Goal: Information Seeking & Learning: Learn about a topic

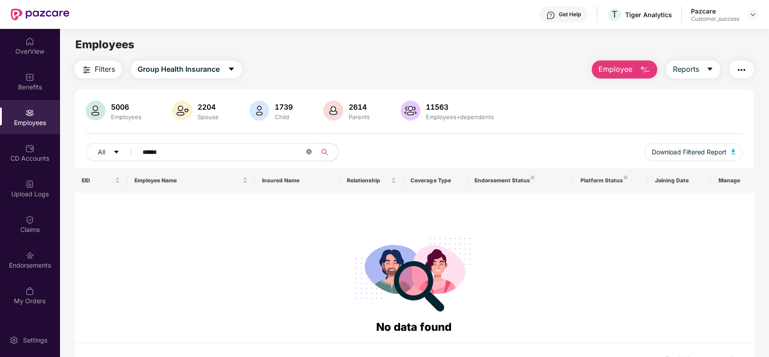
click at [311, 154] on span at bounding box center [308, 152] width 5 height 9
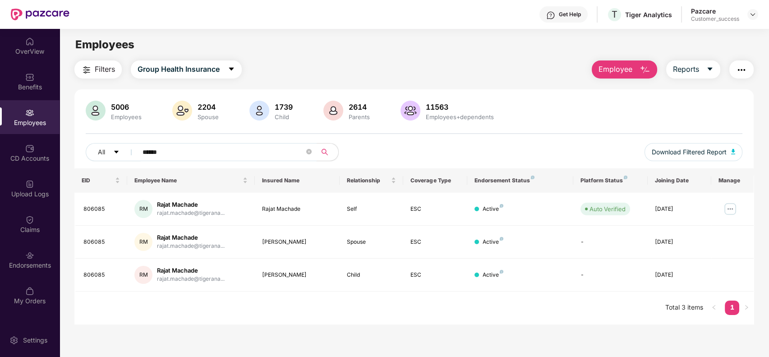
type input "******"
click at [734, 206] on img at bounding box center [730, 208] width 14 height 14
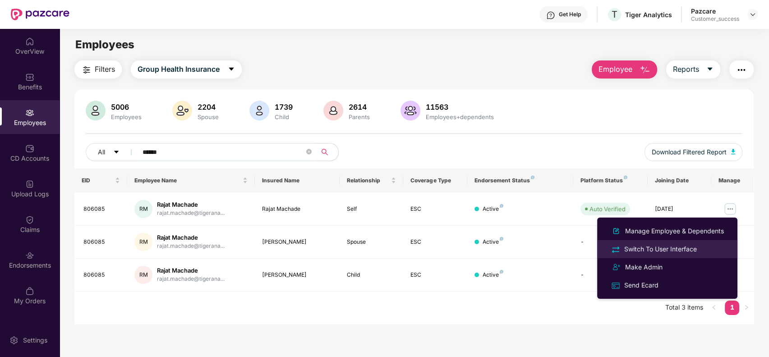
click at [688, 247] on div "Switch To User Interface" at bounding box center [660, 249] width 76 height 10
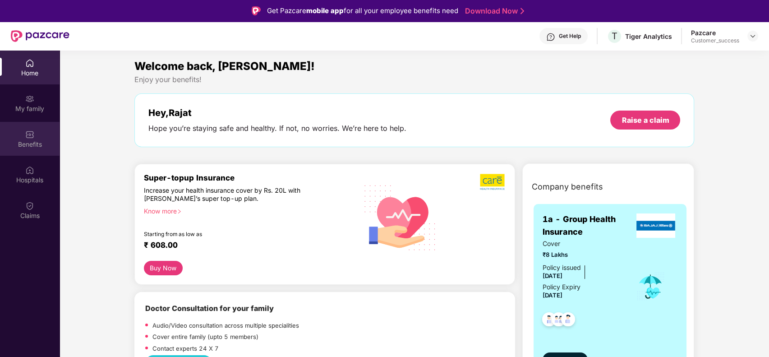
click at [35, 123] on div "Benefits" at bounding box center [29, 139] width 59 height 34
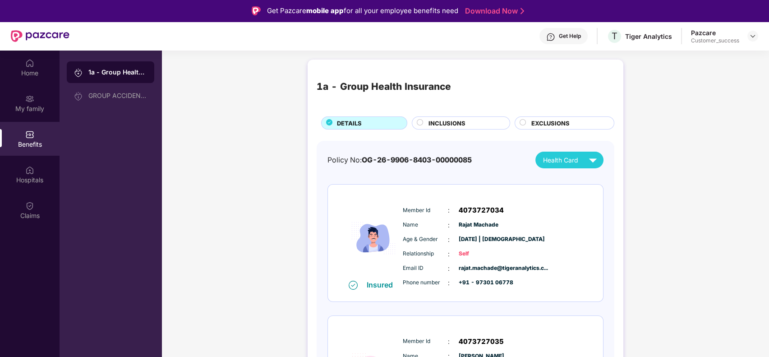
click at [205, 157] on div "1a - Group Health Insurance DETAILS INCLUSIONS EXCLUSIONS Policy No: OG-26-9906…" at bounding box center [464, 337] width 607 height 564
